Goal: Browse casually

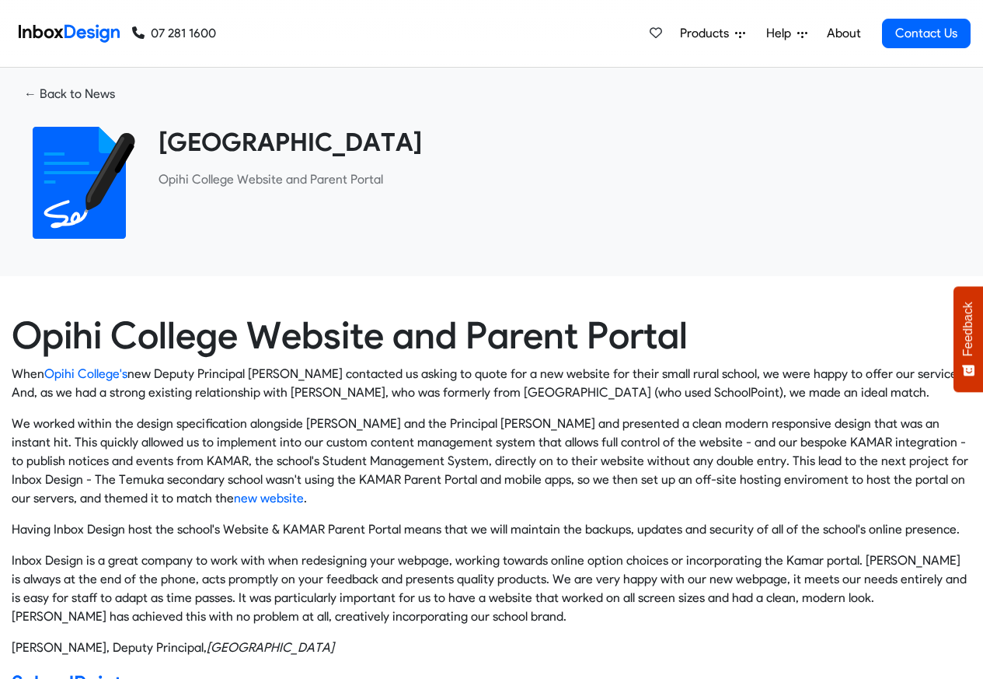
click at [844, 33] on link "About" at bounding box center [843, 33] width 43 height 31
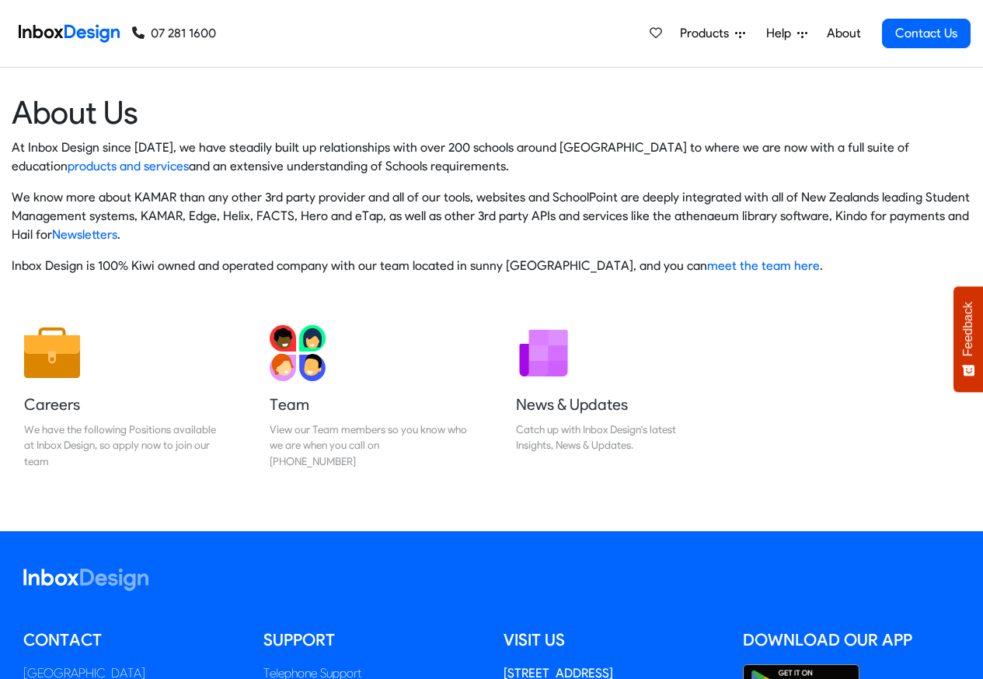
click at [68, 32] on img at bounding box center [69, 33] width 101 height 31
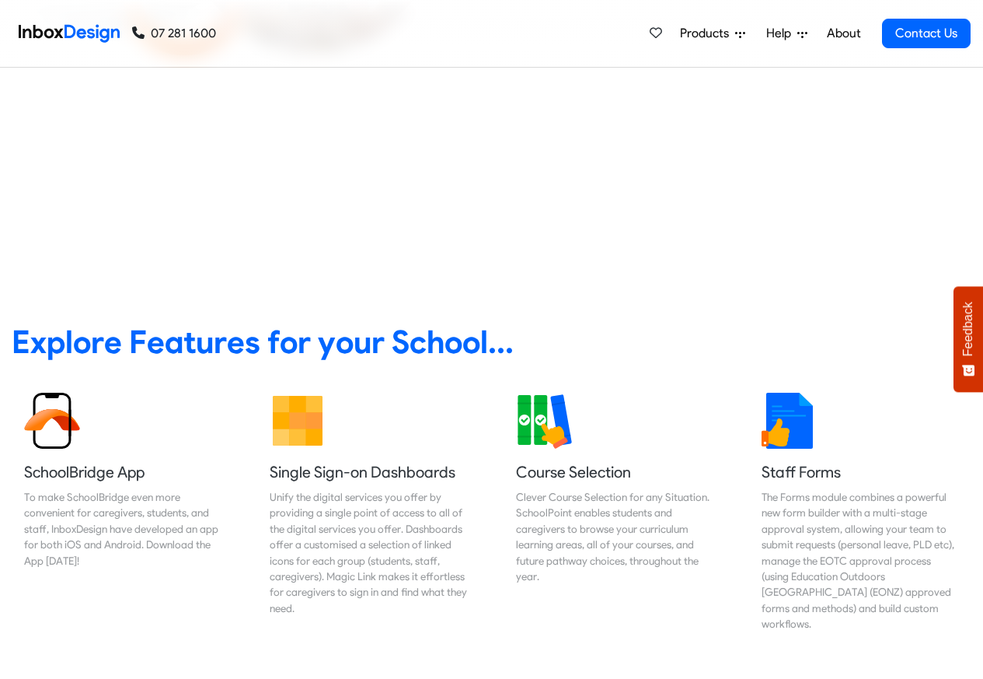
scroll to position [560, 0]
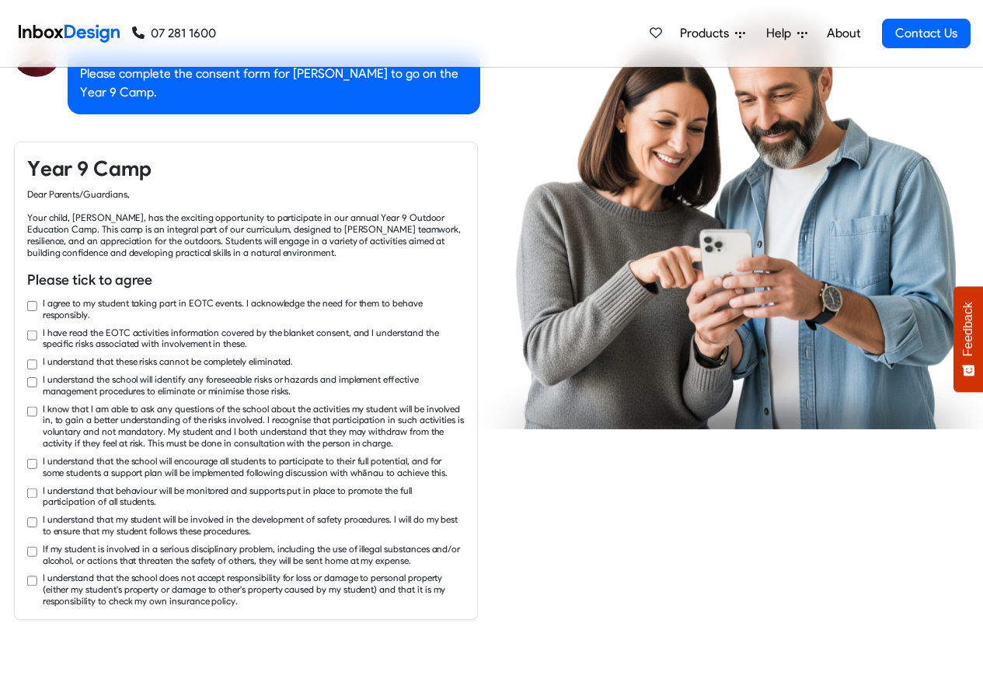
checkbox input "true"
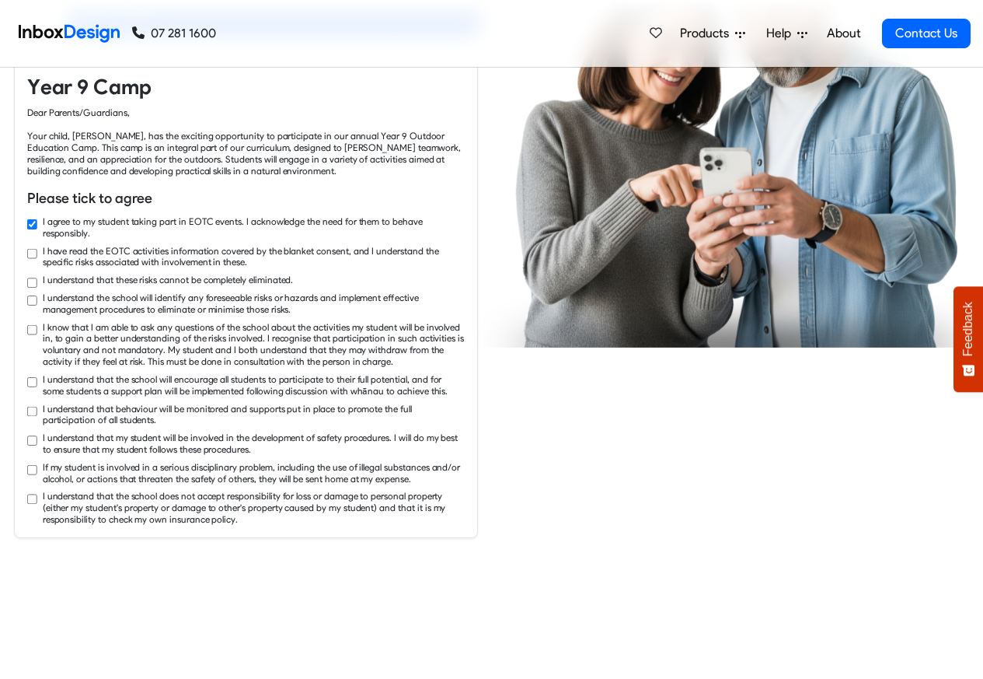
checkbox input "true"
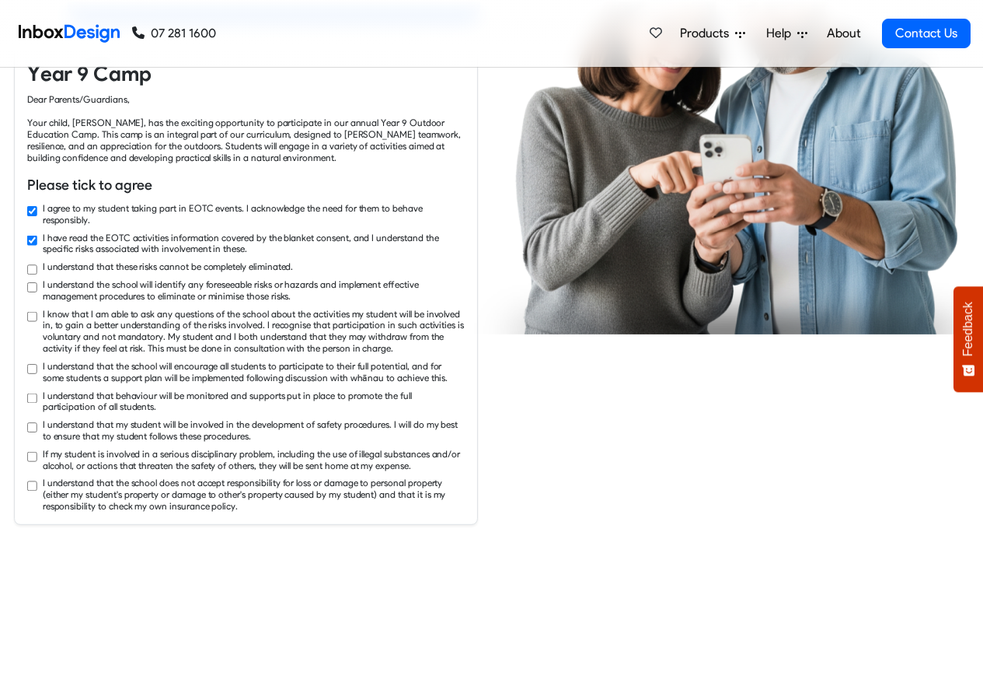
checkbox input "true"
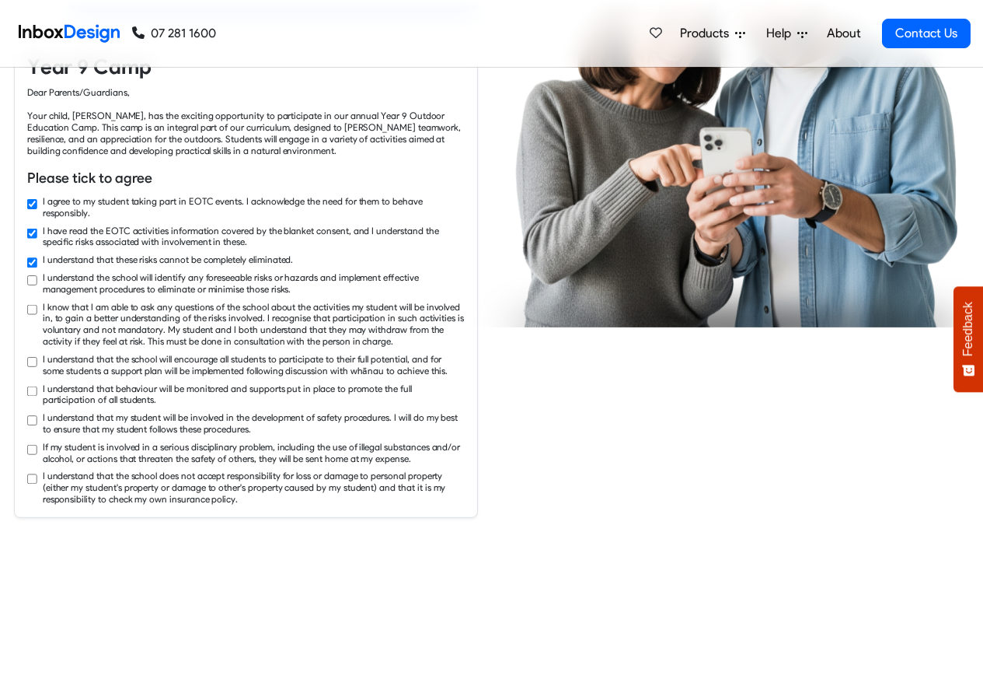
checkbox input "true"
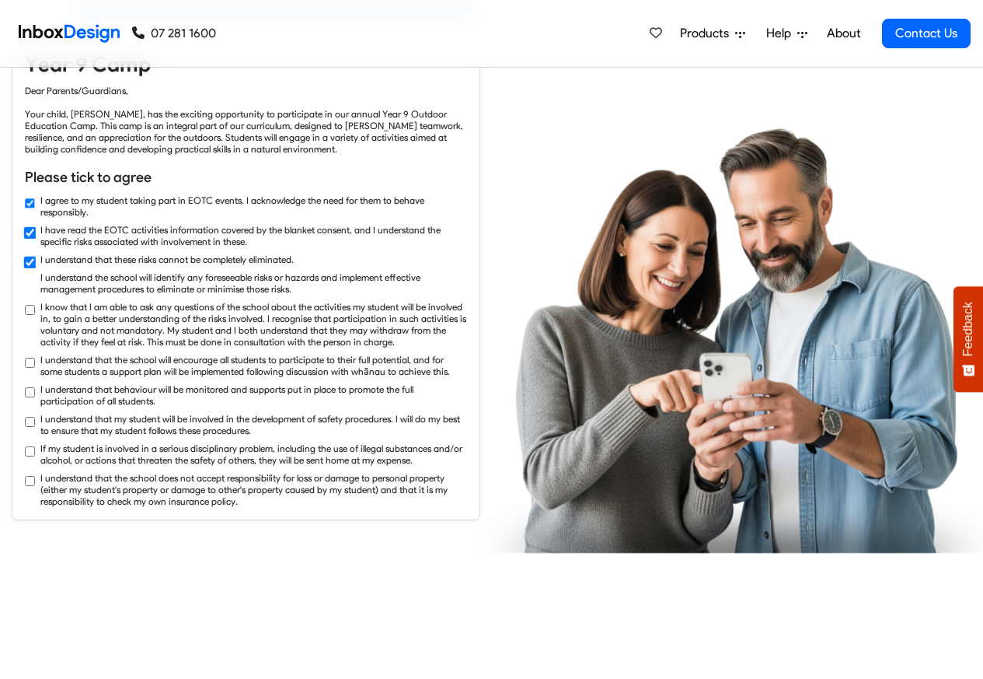
checkbox input "true"
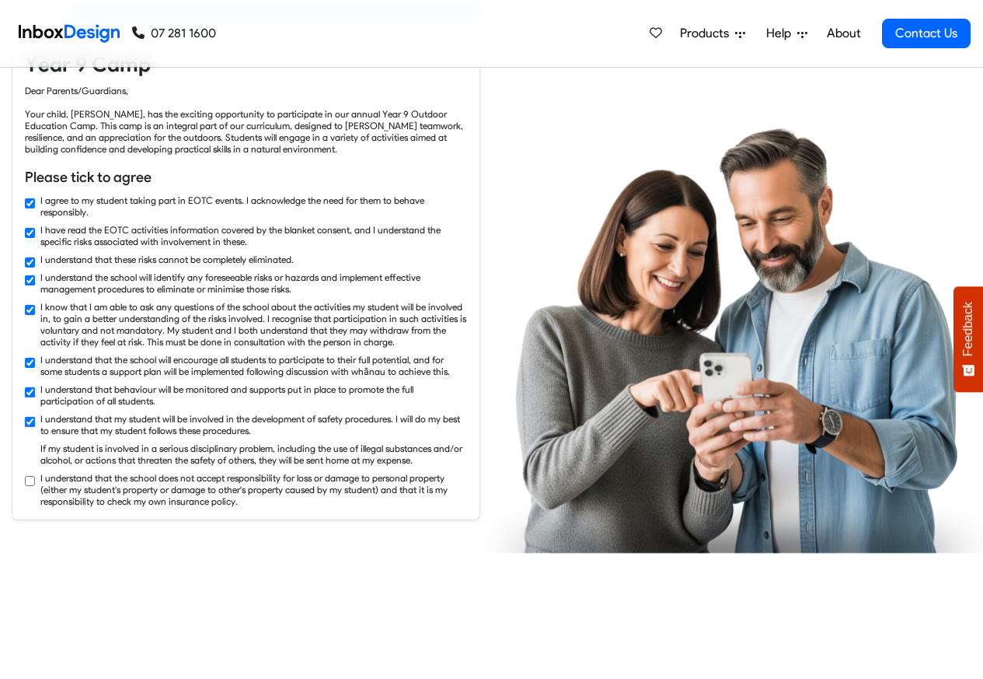
checkbox input "true"
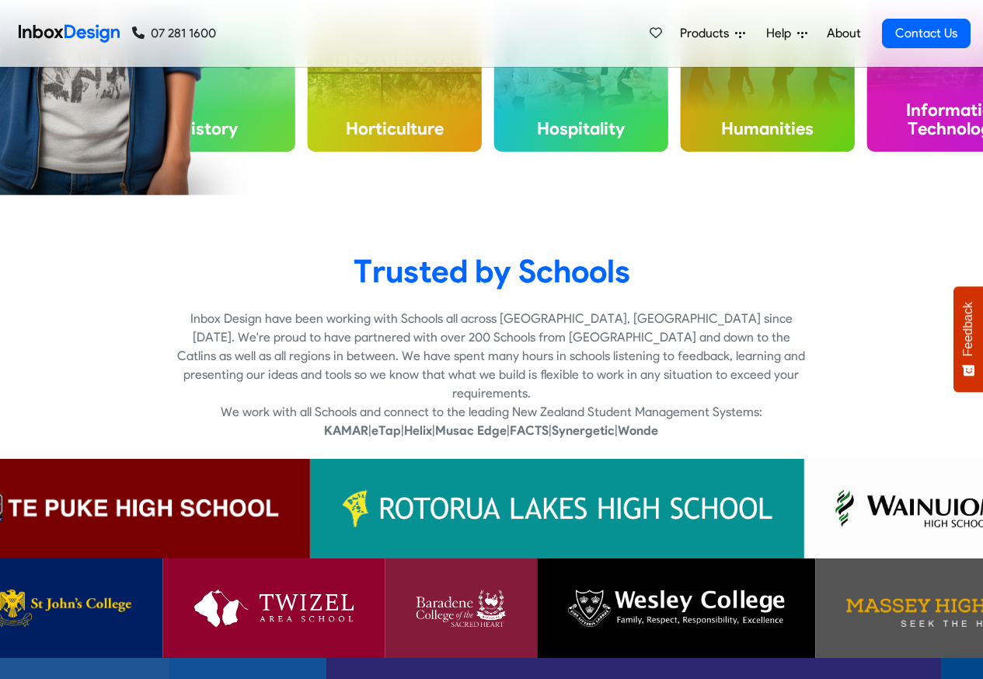
scroll to position [4384, 0]
